Goal: Find specific page/section: Find specific page/section

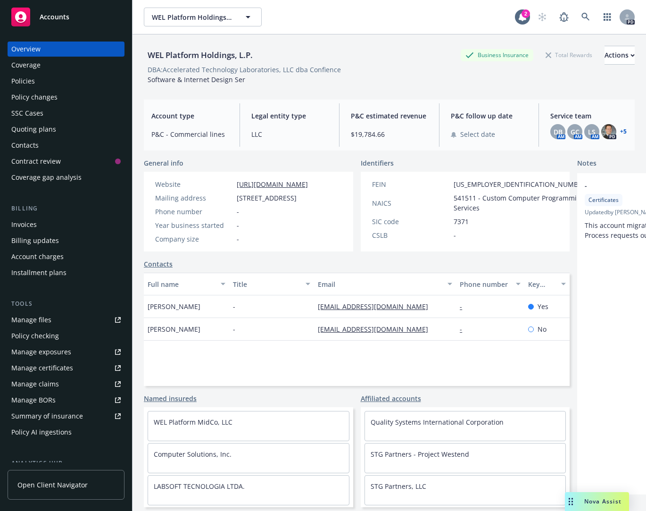
click at [24, 83] on div "Policies" at bounding box center [23, 81] width 24 height 15
